Goal: Task Accomplishment & Management: Manage account settings

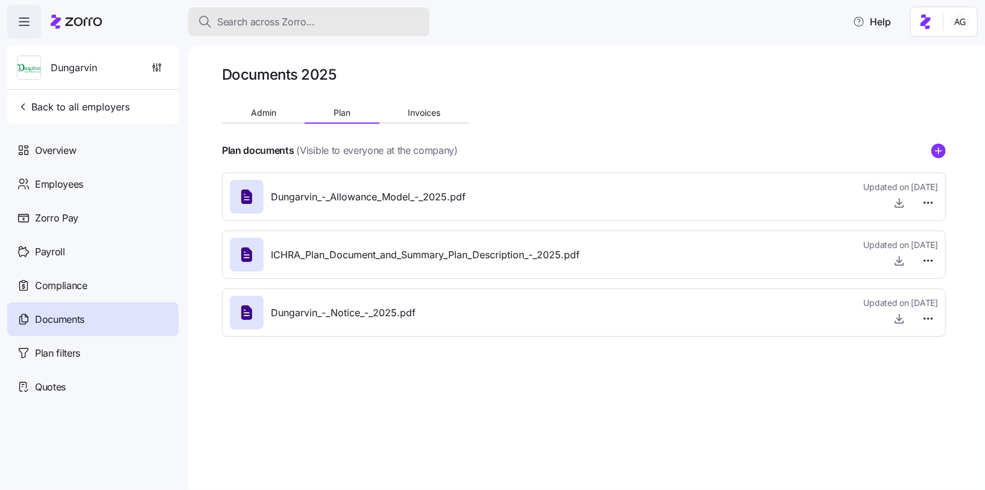
click at [270, 16] on span "Search across Zorro..." at bounding box center [266, 21] width 98 height 15
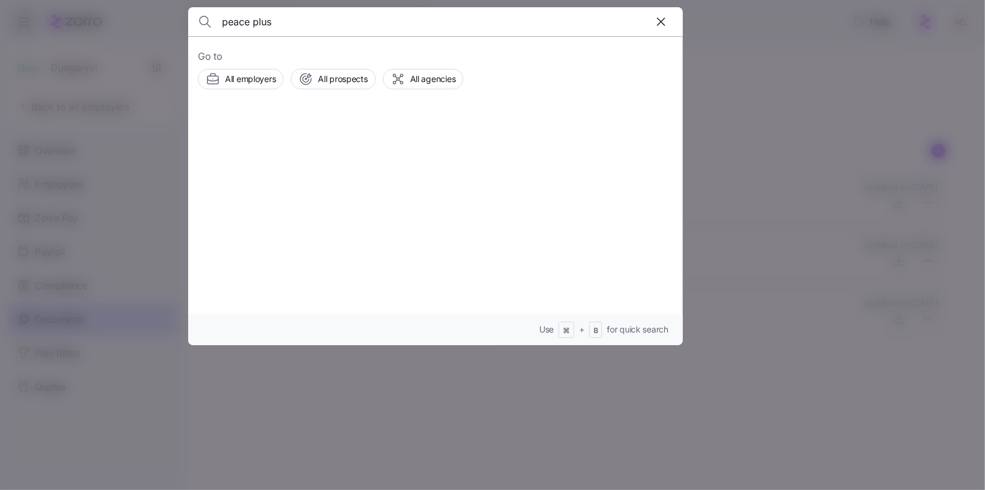
type input "peace plus"
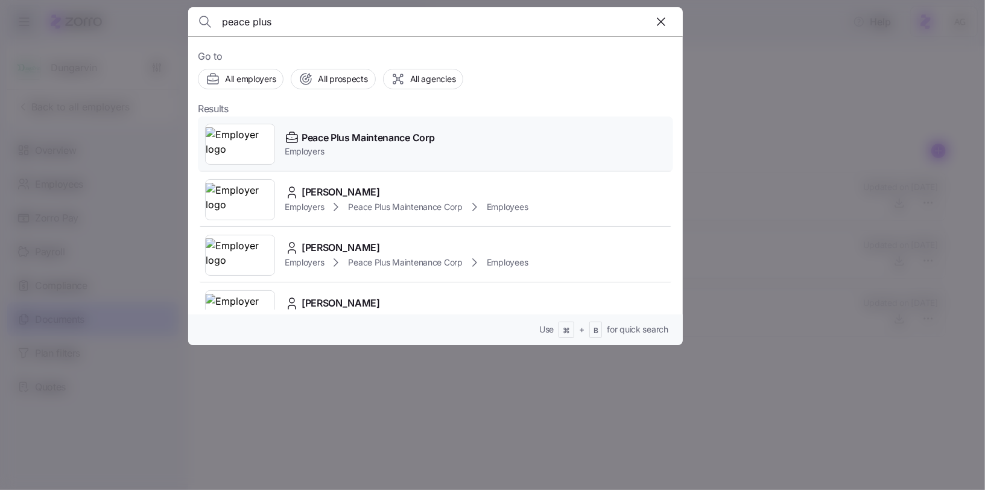
click at [327, 137] on span "Peace Plus Maintenance Corp" at bounding box center [367, 137] width 133 height 15
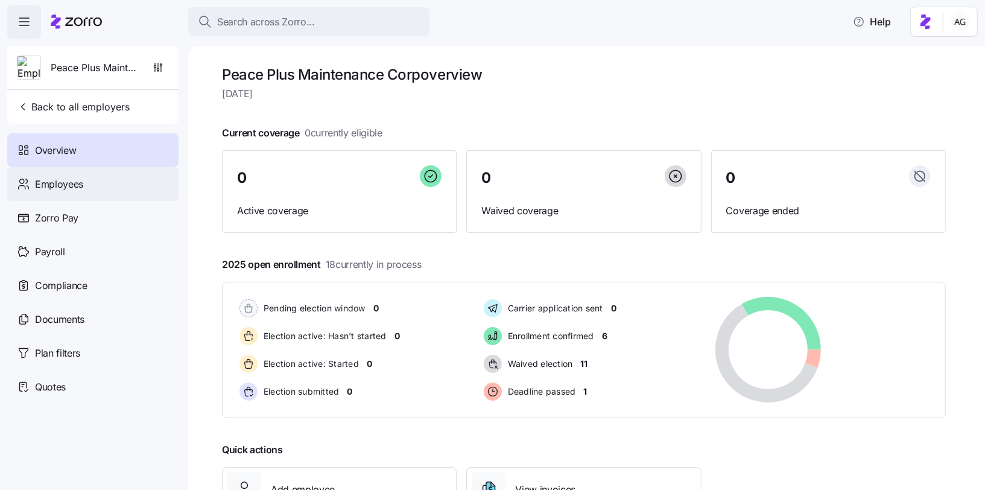
click at [113, 174] on div "Employees" at bounding box center [92, 184] width 171 height 34
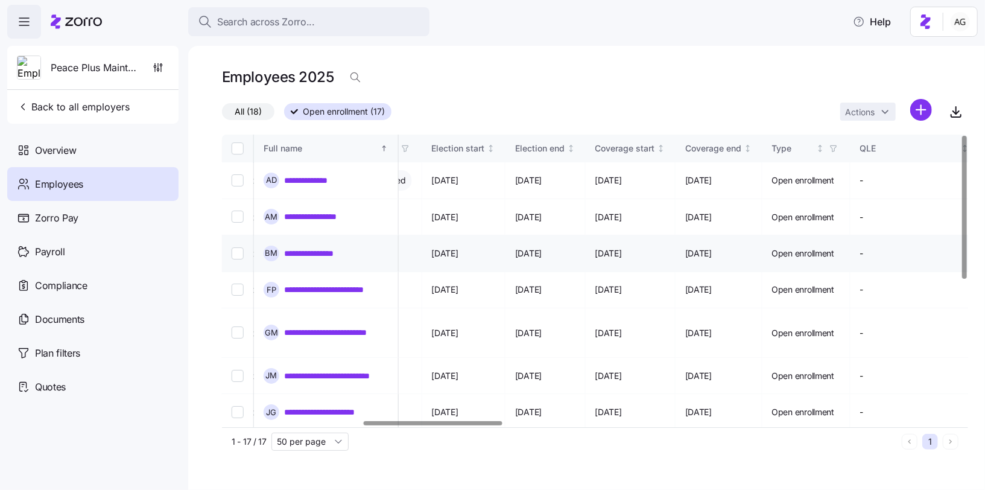
scroll to position [0, 766]
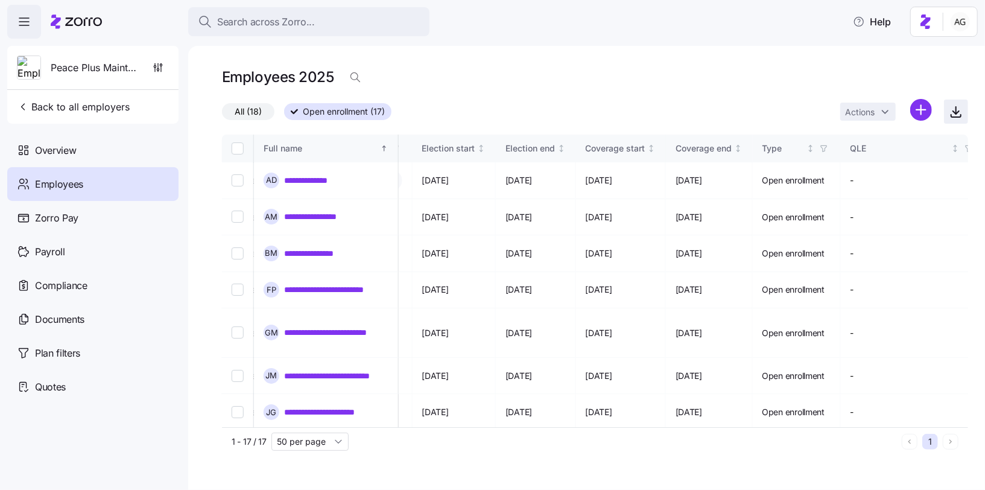
click at [959, 106] on icon "button" at bounding box center [955, 111] width 14 height 14
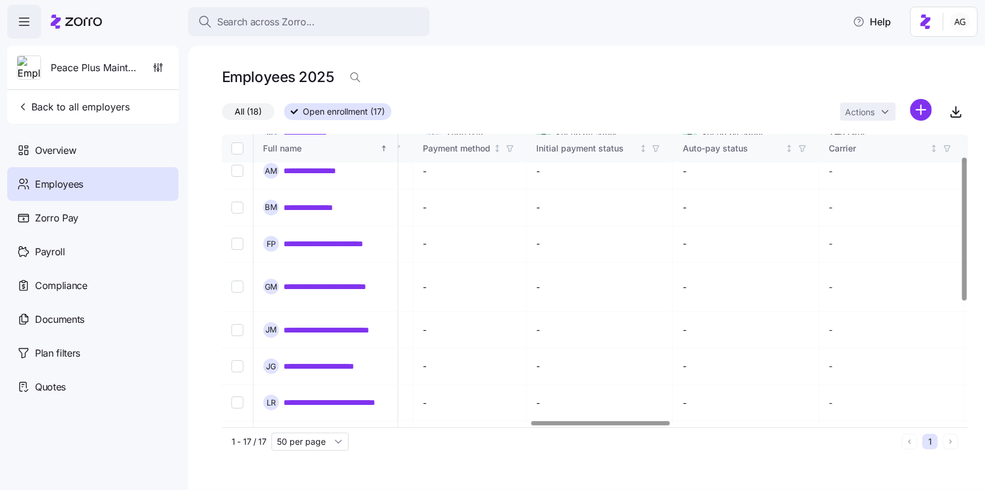
scroll to position [44, 1656]
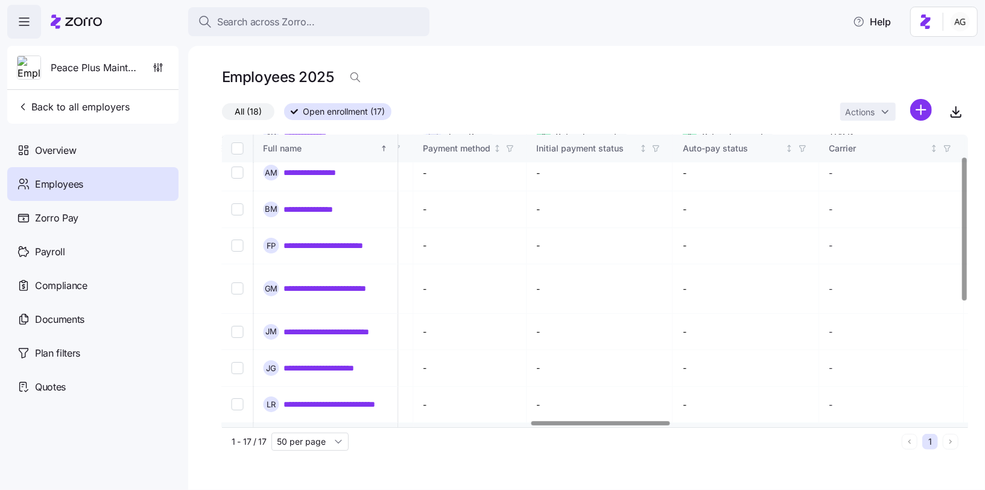
click at [337, 435] on link "**********" at bounding box center [317, 441] width 67 height 12
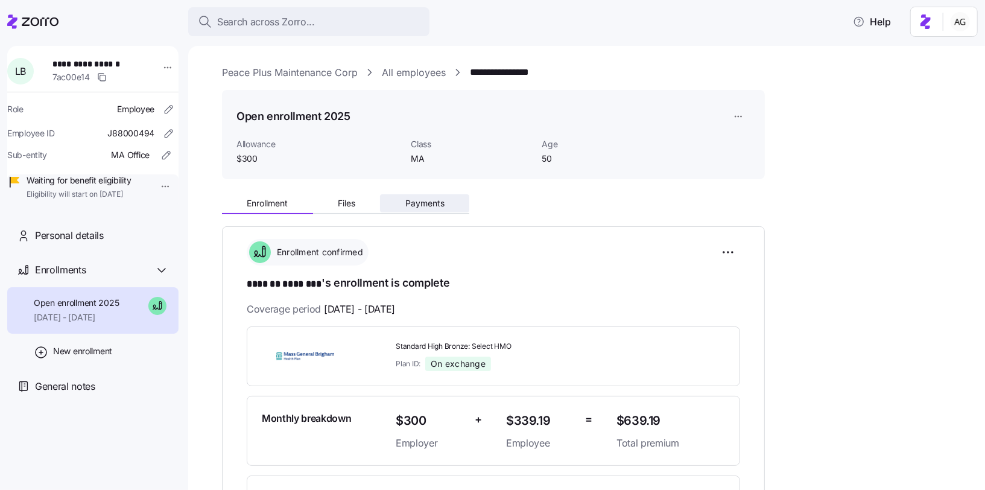
click at [441, 206] on span "Payments" at bounding box center [424, 203] width 39 height 8
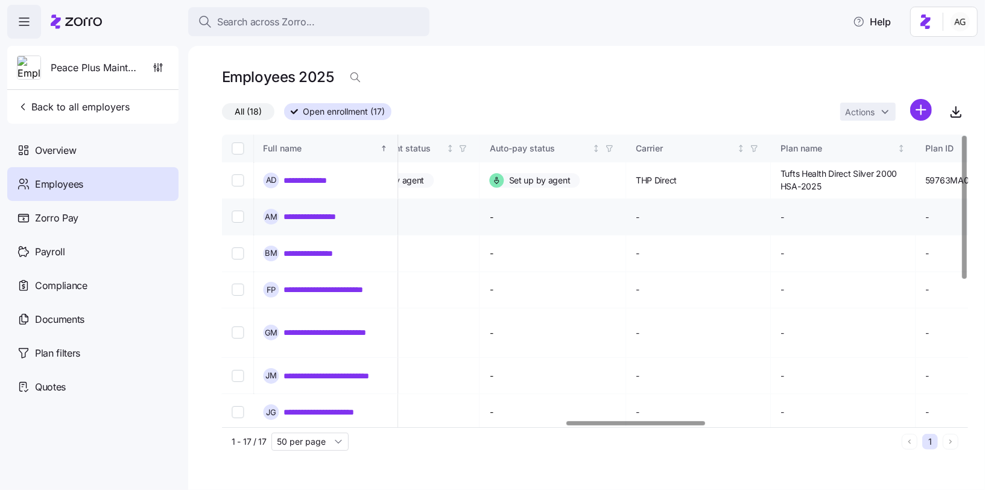
scroll to position [0, 1845]
click at [332, 178] on link "**********" at bounding box center [315, 180] width 63 height 12
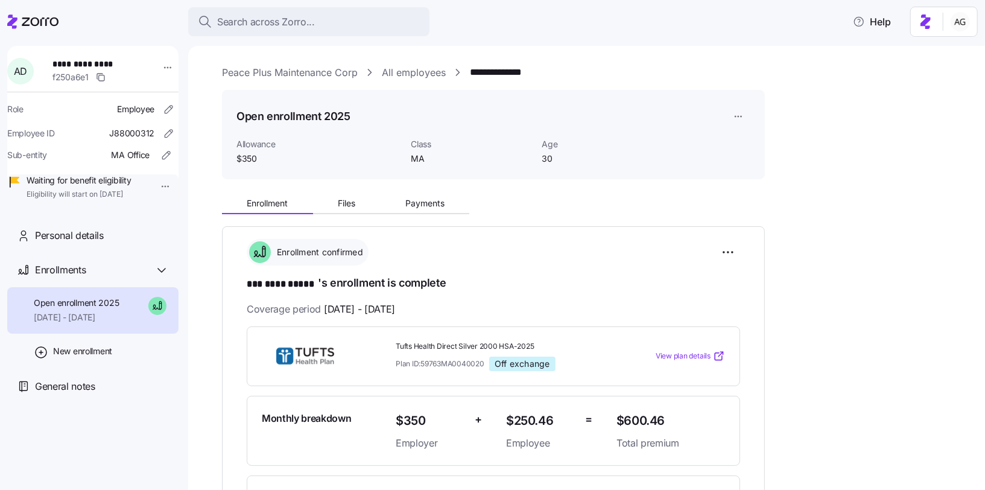
scroll to position [64, 0]
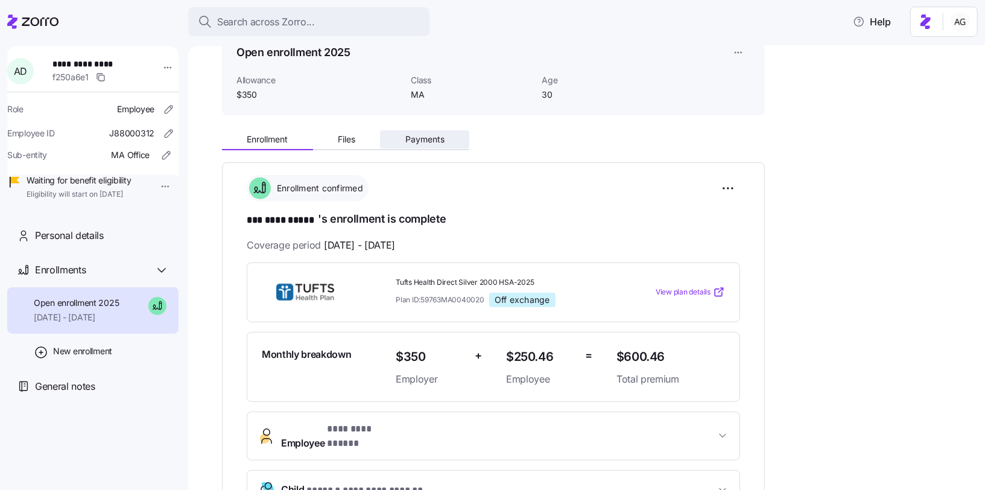
click at [426, 142] on span "Payments" at bounding box center [424, 139] width 39 height 8
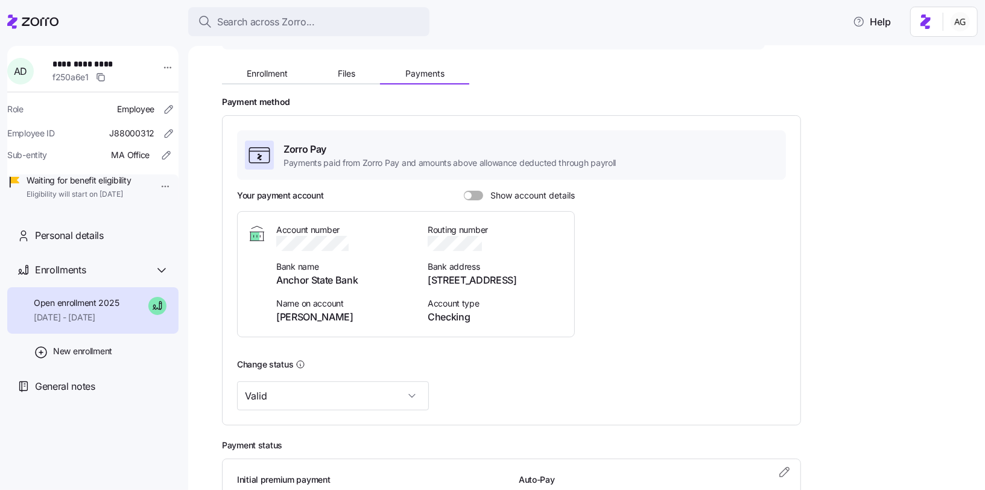
scroll to position [107, 0]
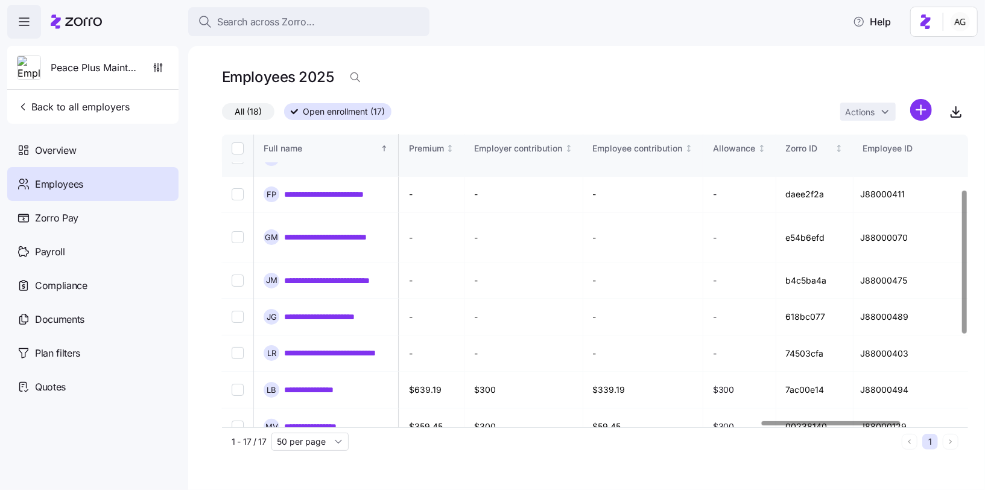
scroll to position [134, 2894]
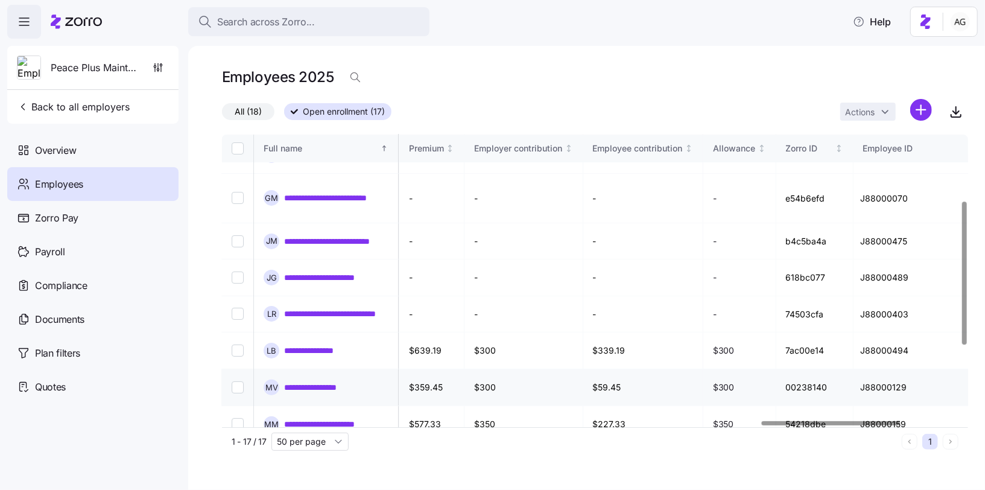
click at [317, 381] on link "**********" at bounding box center [320, 387] width 73 height 12
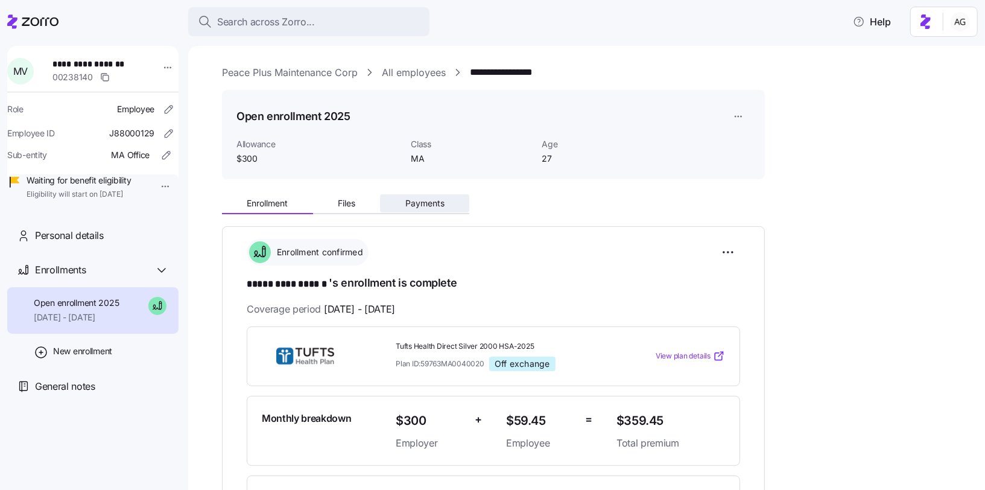
click at [442, 201] on span "Payments" at bounding box center [424, 203] width 39 height 8
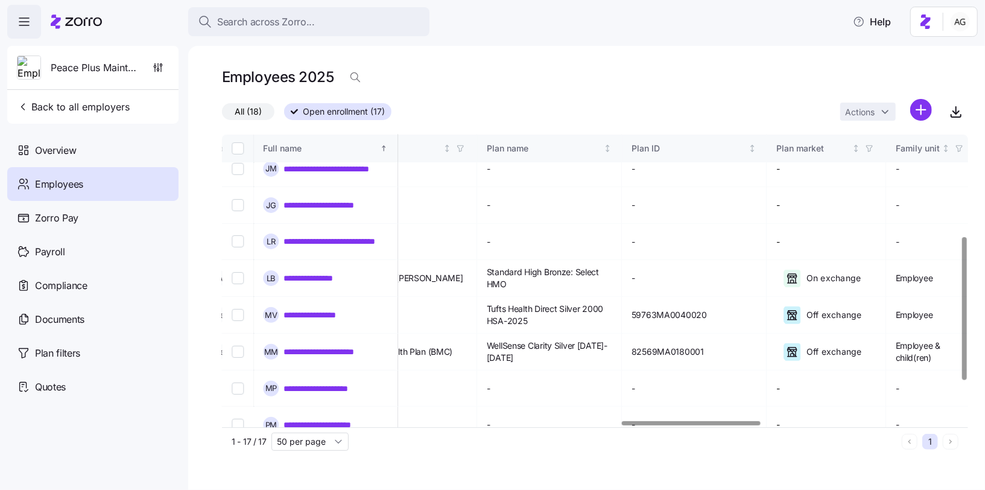
scroll to position [203, 2143]
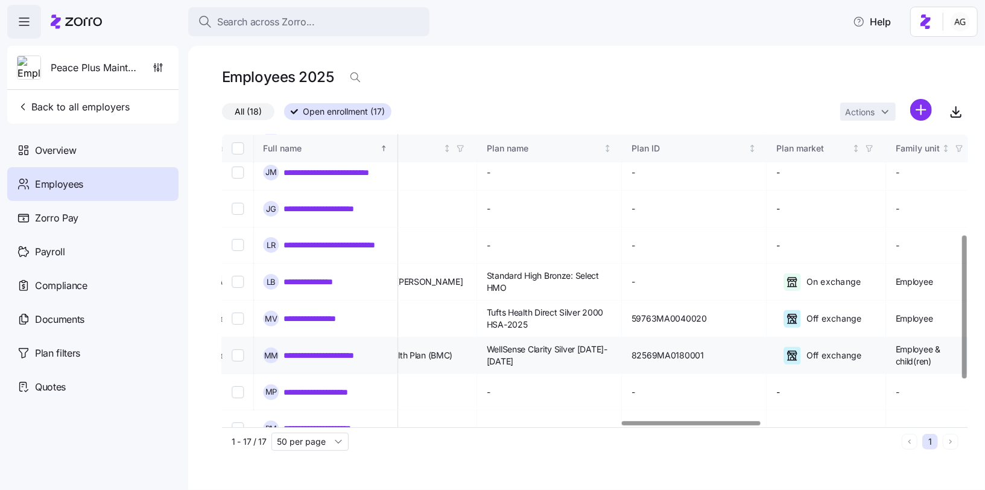
click at [315, 349] on link "**********" at bounding box center [335, 355] width 102 height 12
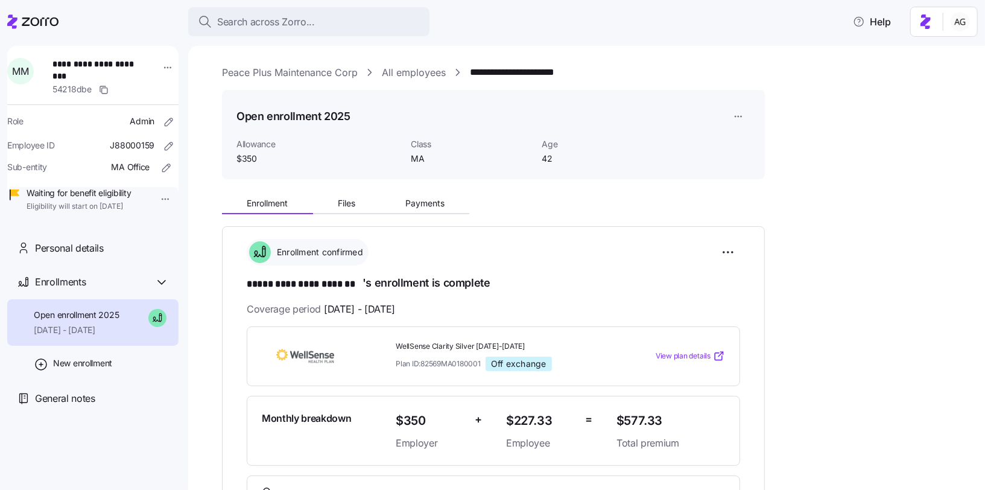
scroll to position [30, 0]
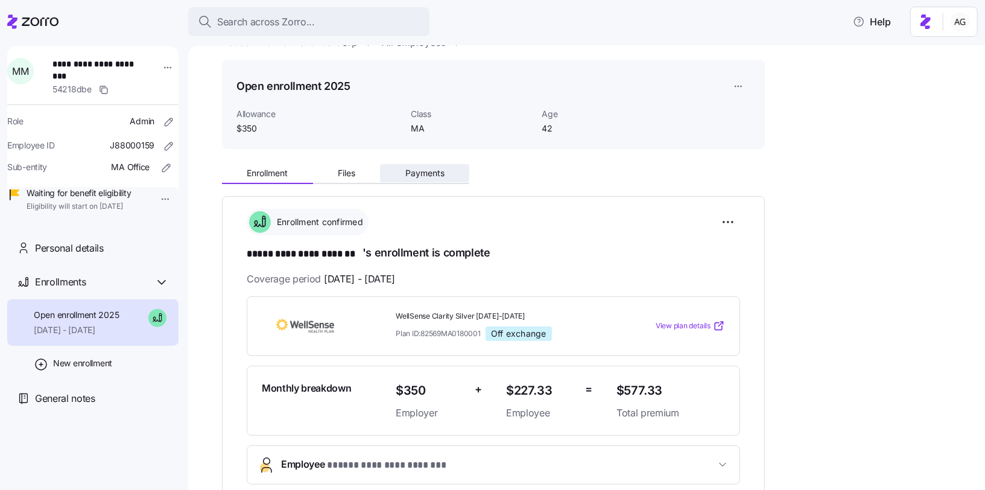
click at [414, 180] on button "Payments" at bounding box center [424, 173] width 89 height 18
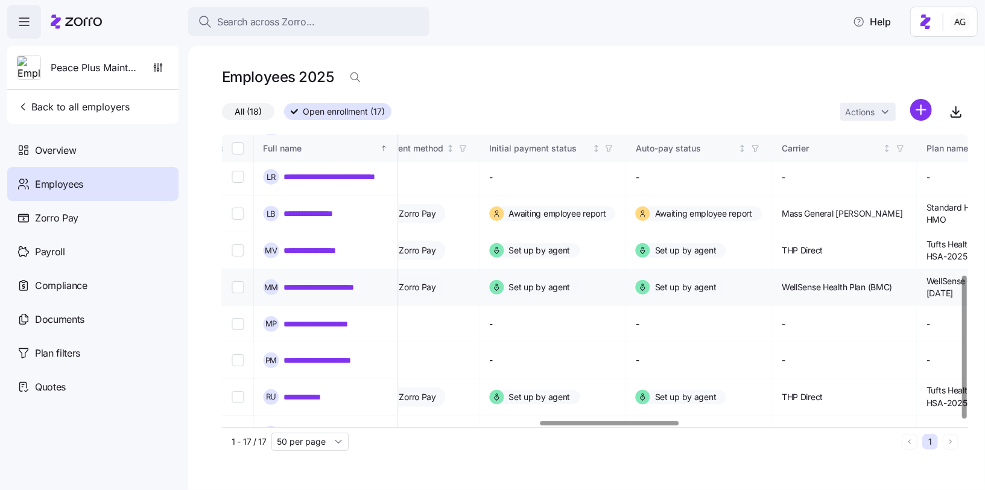
scroll to position [285, 1703]
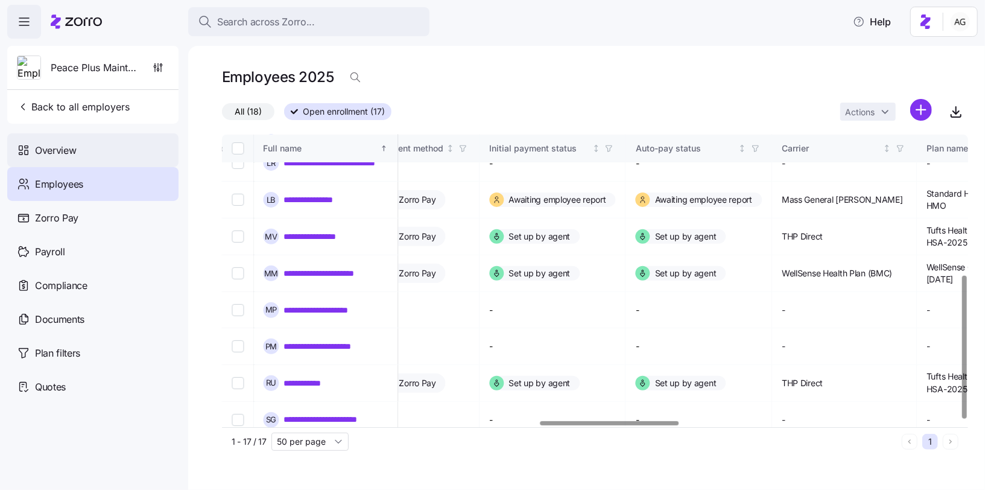
click at [104, 151] on div "Overview" at bounding box center [92, 150] width 171 height 34
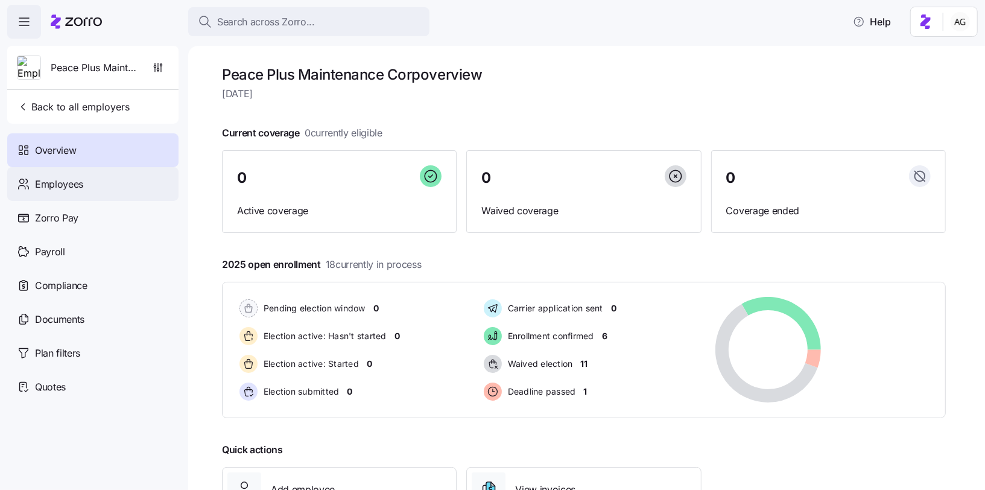
click at [49, 179] on span "Employees" at bounding box center [59, 184] width 48 height 15
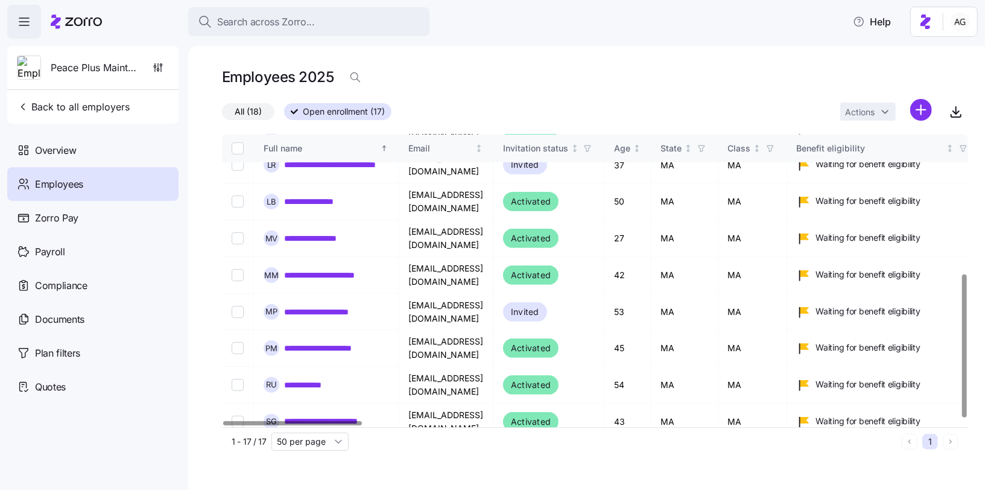
scroll to position [285, 0]
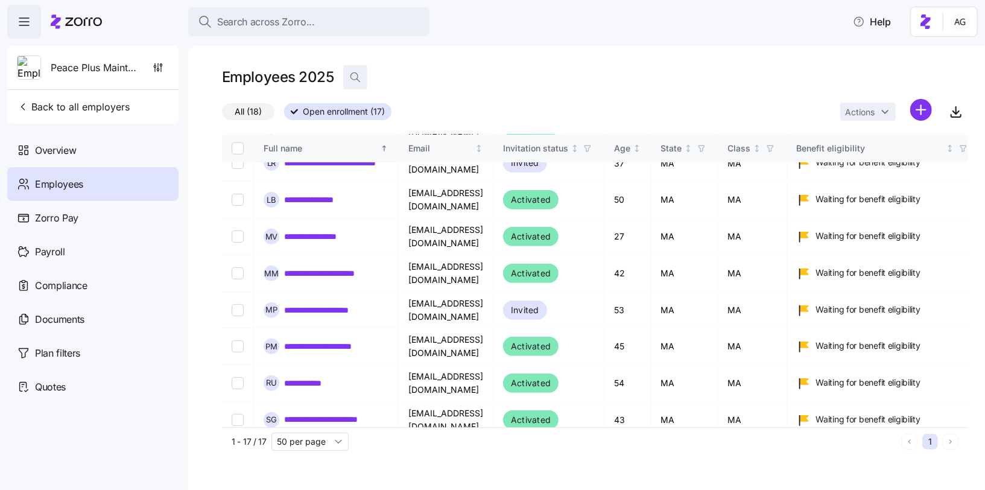
click at [353, 77] on icon "button" at bounding box center [355, 77] width 12 height 12
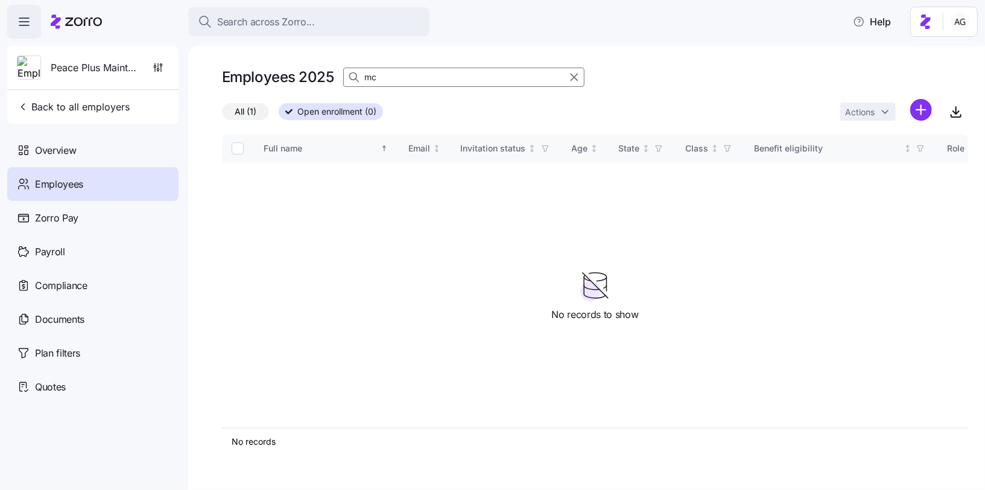
type input "m"
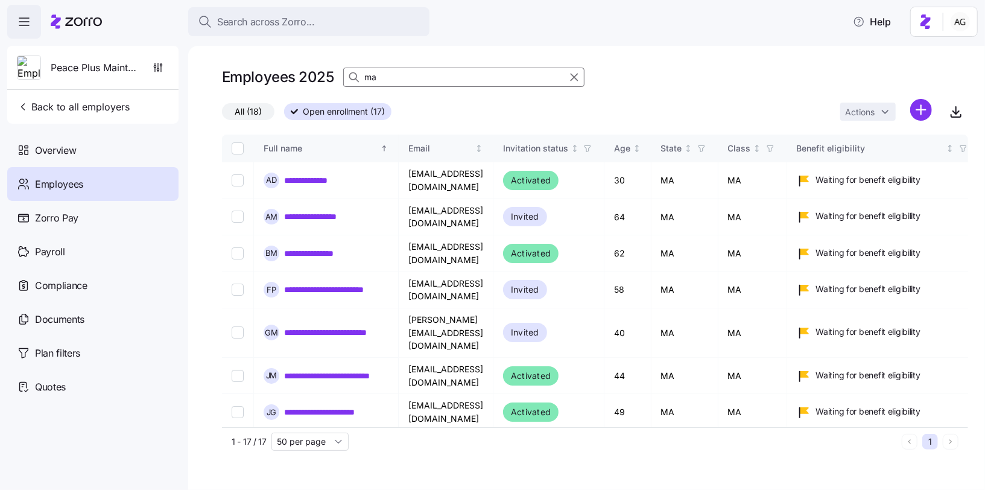
type input "m"
click at [55, 102] on span "Back to all employers" at bounding box center [73, 106] width 113 height 14
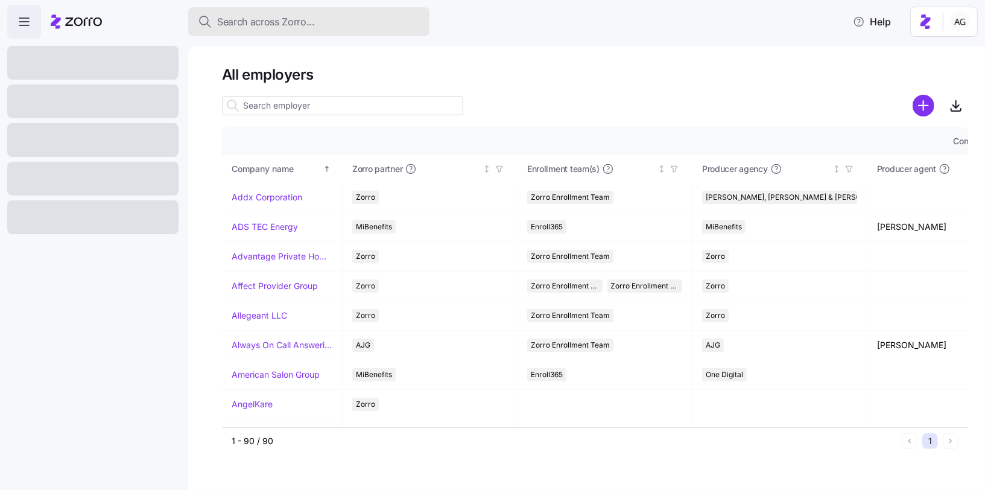
click at [277, 27] on span "Search across Zorro..." at bounding box center [266, 21] width 98 height 15
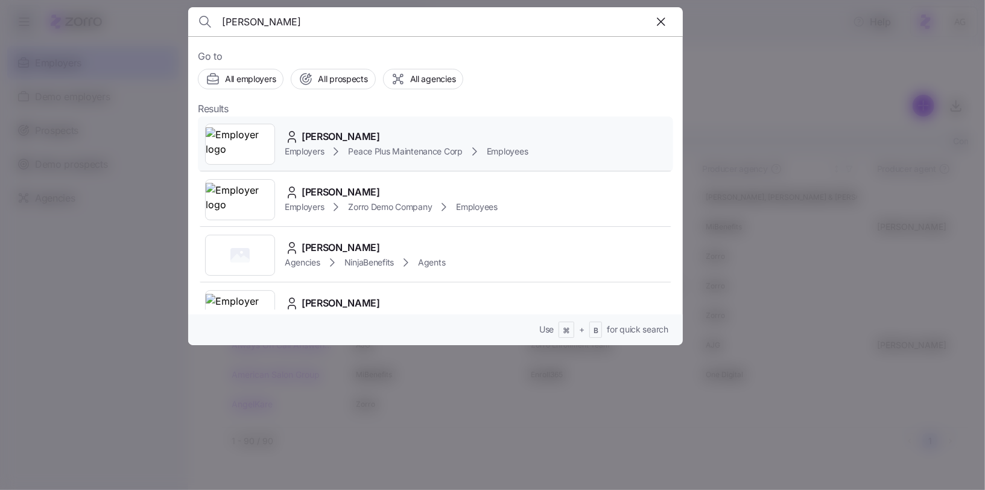
type input "andrew mc"
click at [320, 140] on span "Andrew Mckay" at bounding box center [340, 136] width 78 height 15
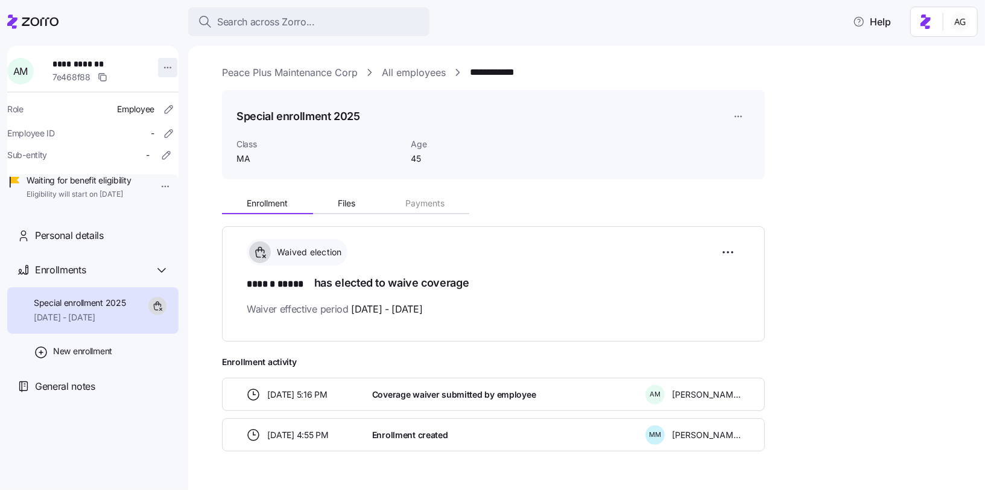
click at [161, 67] on html "**********" at bounding box center [492, 241] width 985 height 482
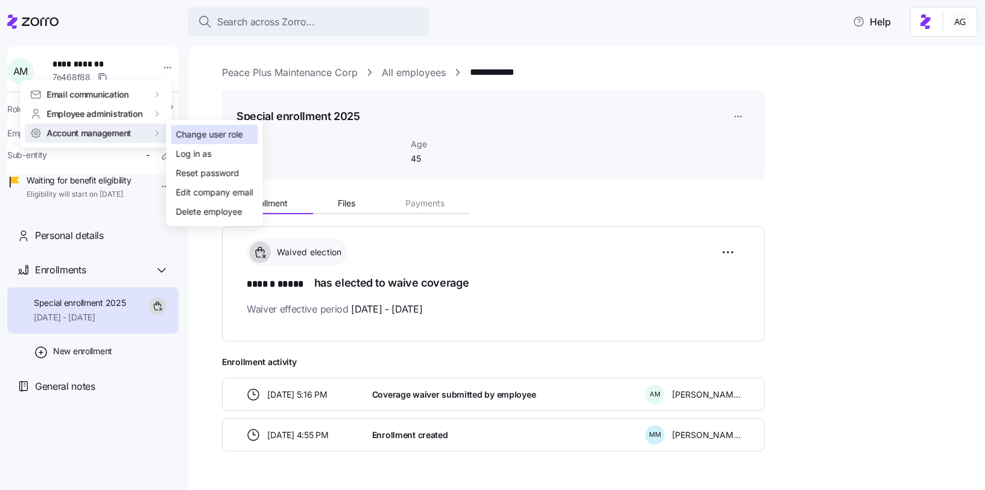
click at [188, 135] on div "Change user role" at bounding box center [209, 134] width 67 height 13
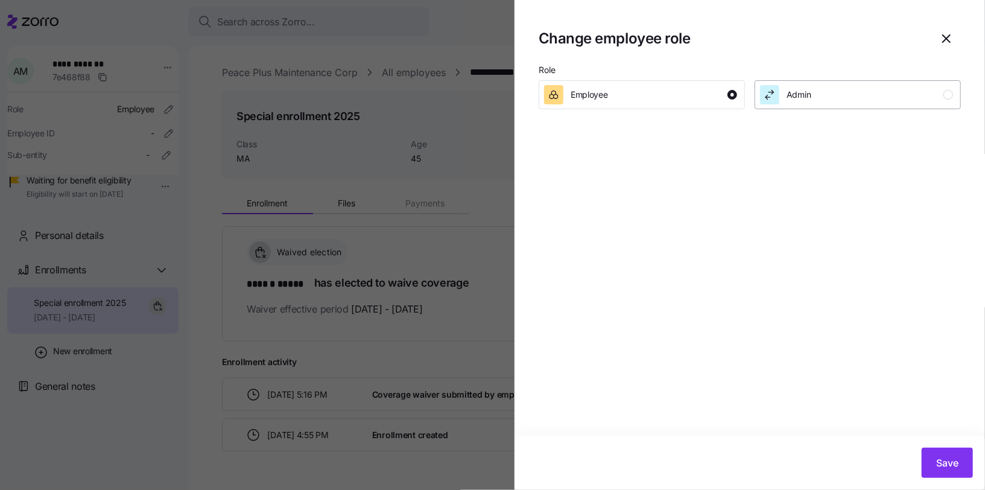
click at [807, 89] on span "Admin" at bounding box center [798, 95] width 25 height 12
click at [947, 462] on span "Save" at bounding box center [947, 462] width 22 height 14
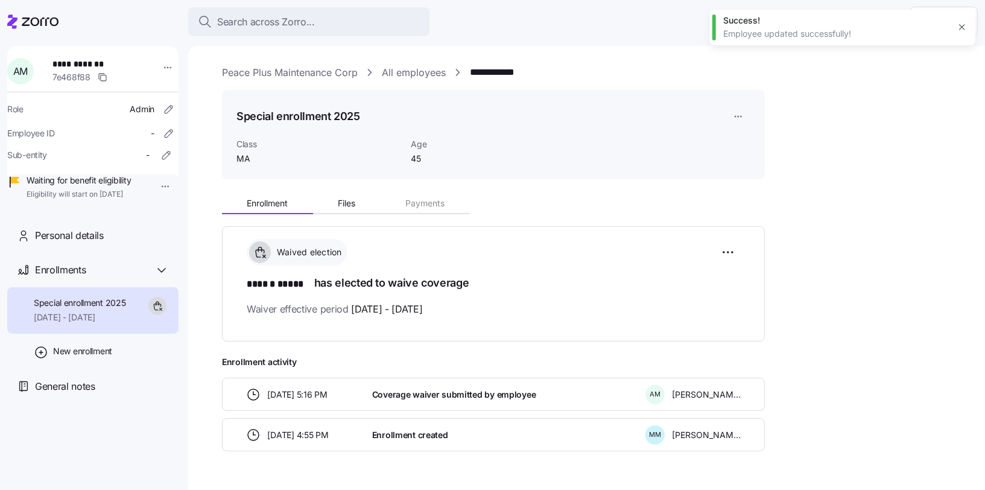
scroll to position [31, 0]
